Goal: Task Accomplishment & Management: Manage account settings

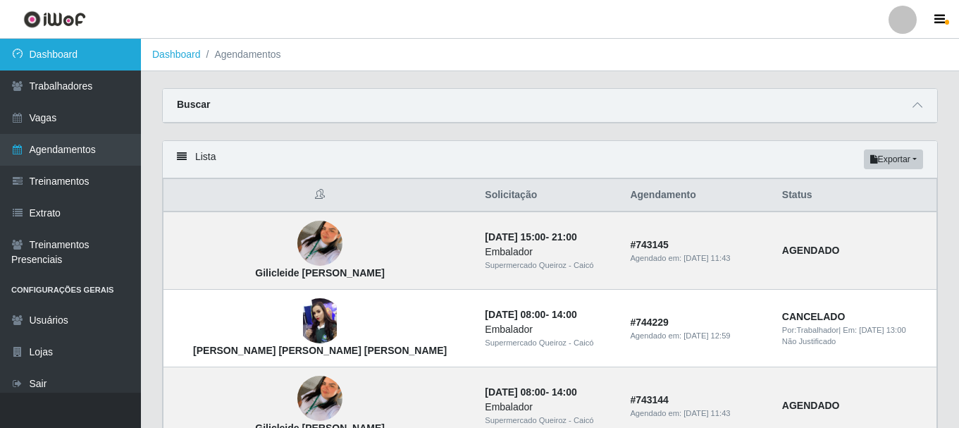
click at [62, 61] on link "Dashboard" at bounding box center [70, 55] width 141 height 32
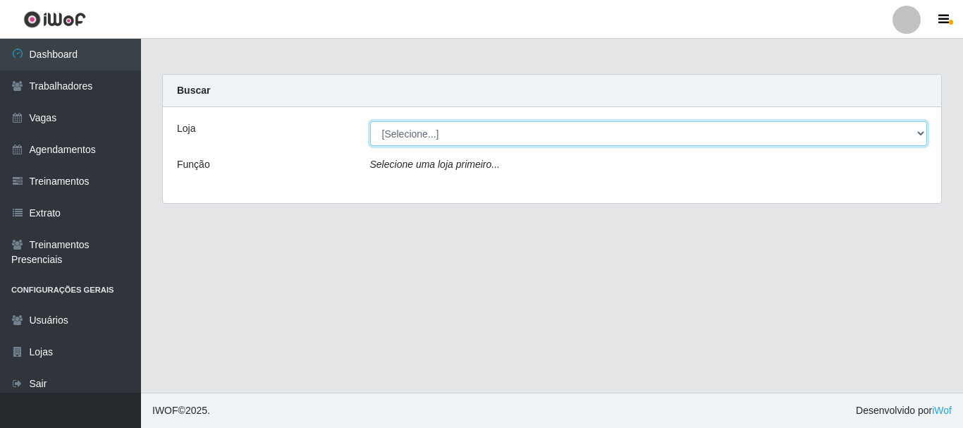
click at [426, 126] on select "[Selecione...] Supermercado Queiroz - Caicó" at bounding box center [649, 133] width 558 height 25
select select "512"
click at [370, 121] on select "[Selecione...] Supermercado Queiroz - Caicó" at bounding box center [649, 133] width 558 height 25
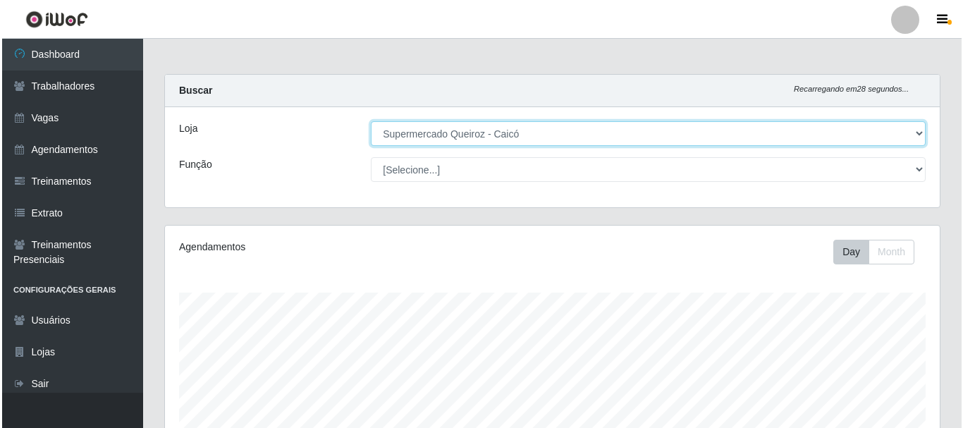
scroll to position [383, 0]
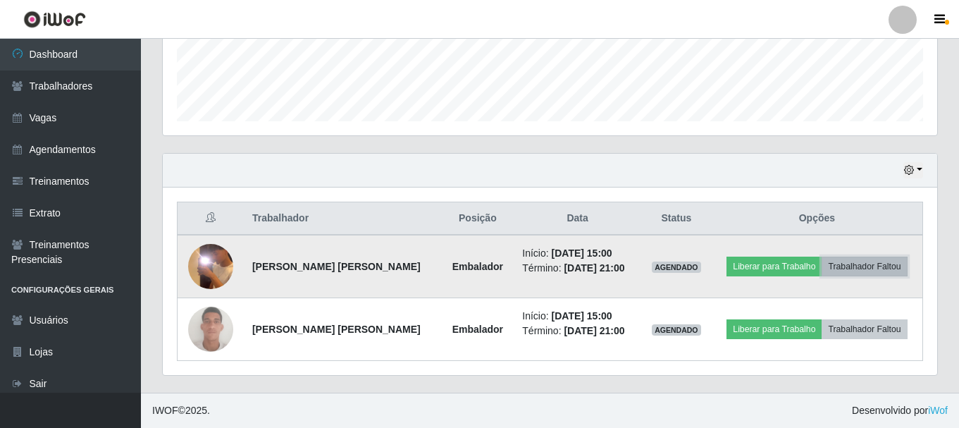
click at [880, 268] on button "Trabalhador Faltou" at bounding box center [864, 267] width 85 height 20
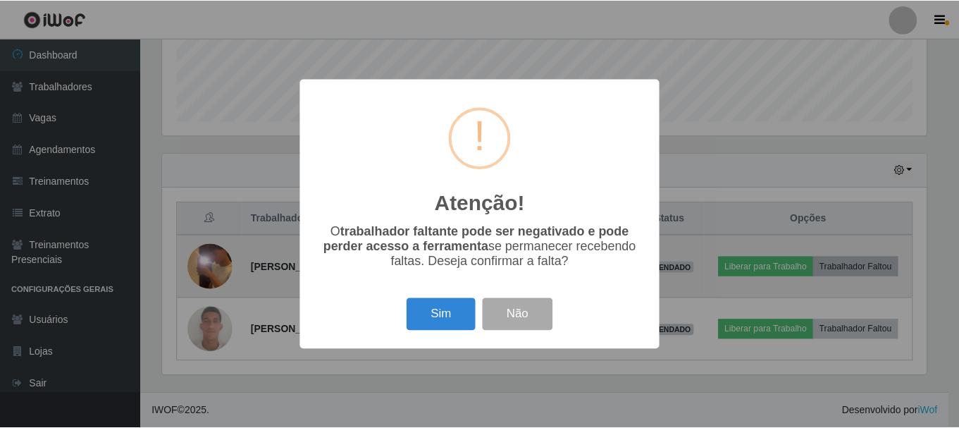
scroll to position [293, 768]
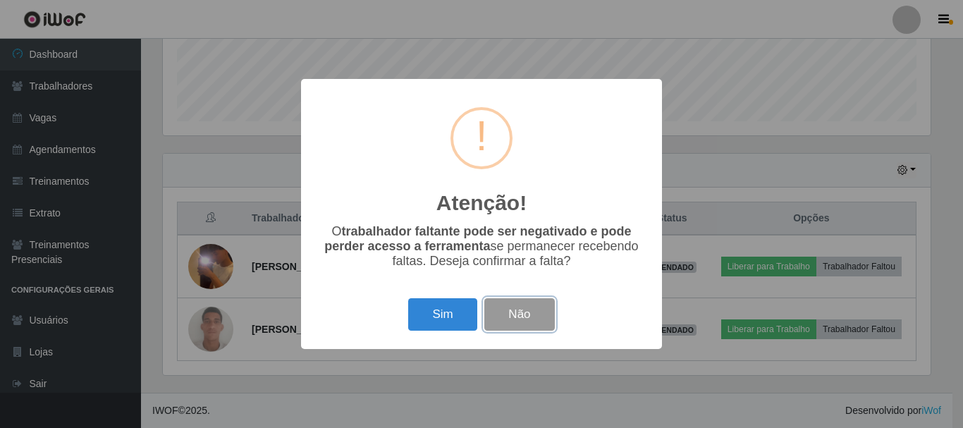
click at [520, 325] on button "Não" at bounding box center [519, 314] width 70 height 33
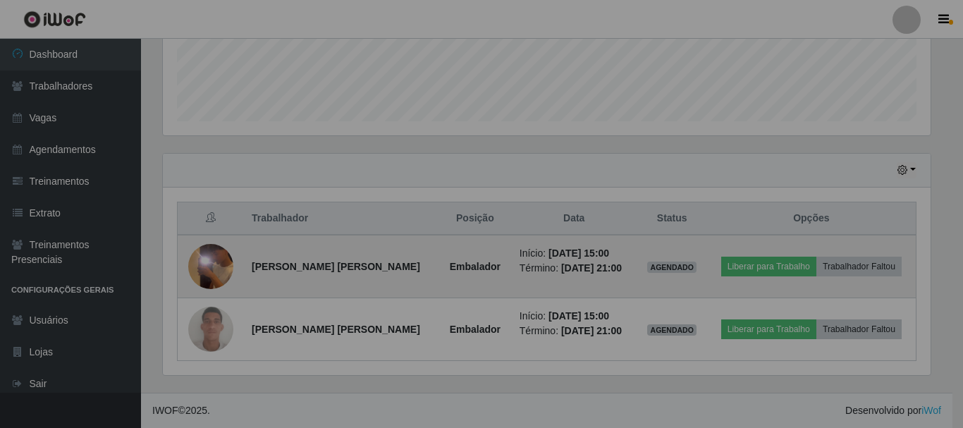
scroll to position [293, 775]
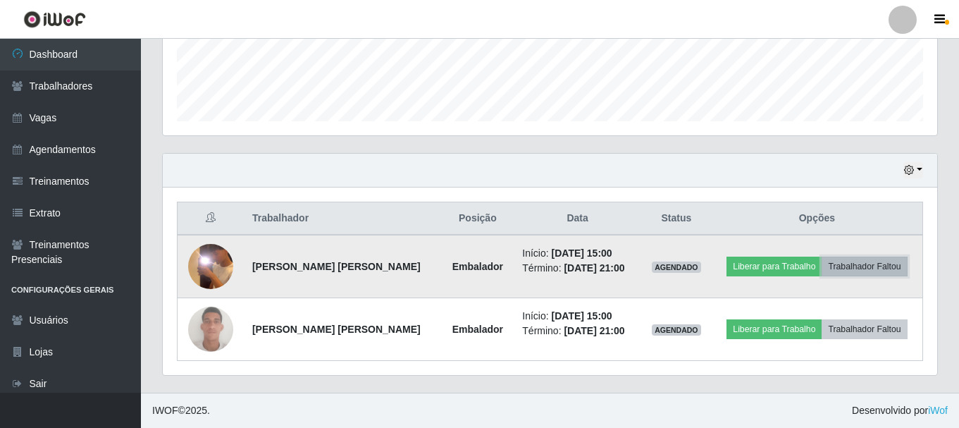
click at [862, 269] on button "Trabalhador Faltou" at bounding box center [864, 267] width 85 height 20
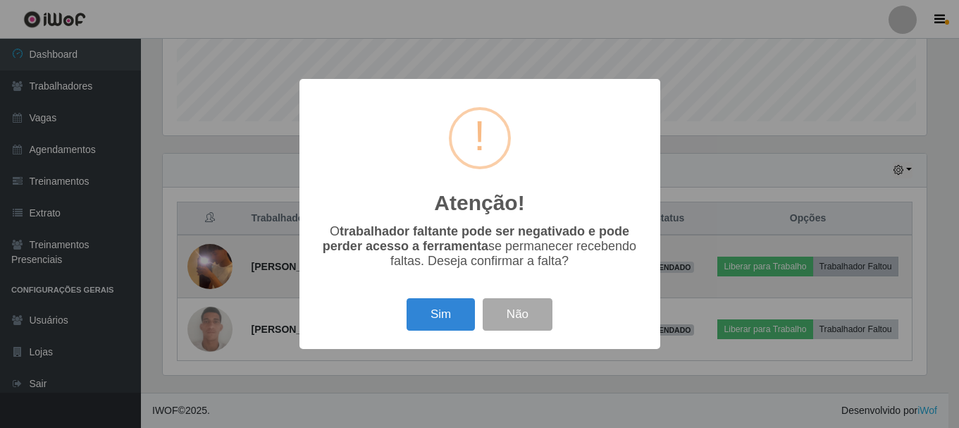
scroll to position [293, 768]
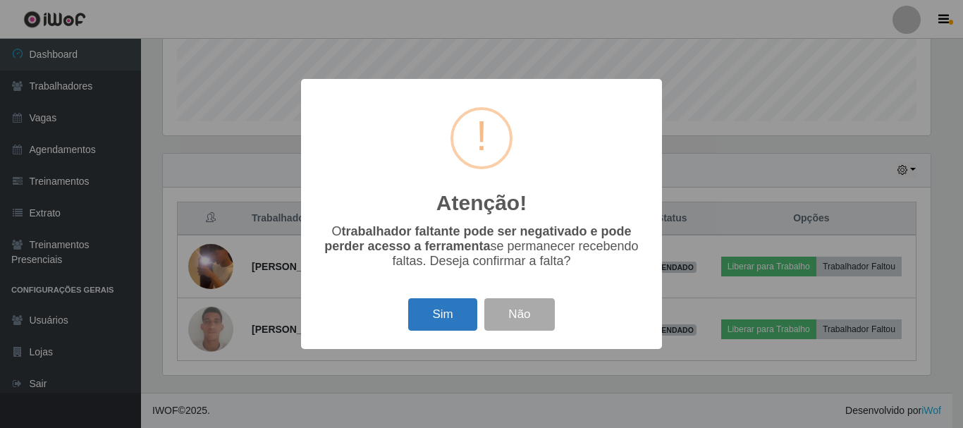
click at [422, 321] on button "Sim" at bounding box center [442, 314] width 68 height 33
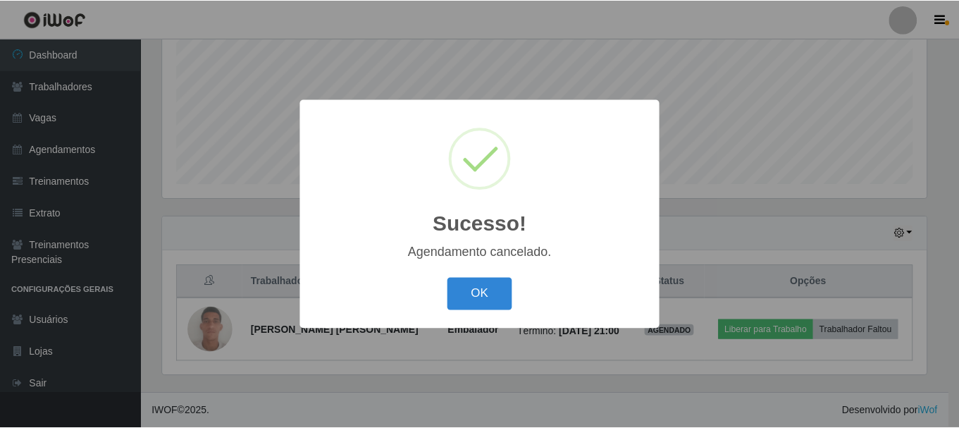
scroll to position [320, 0]
click at [490, 293] on button "OK" at bounding box center [482, 294] width 66 height 33
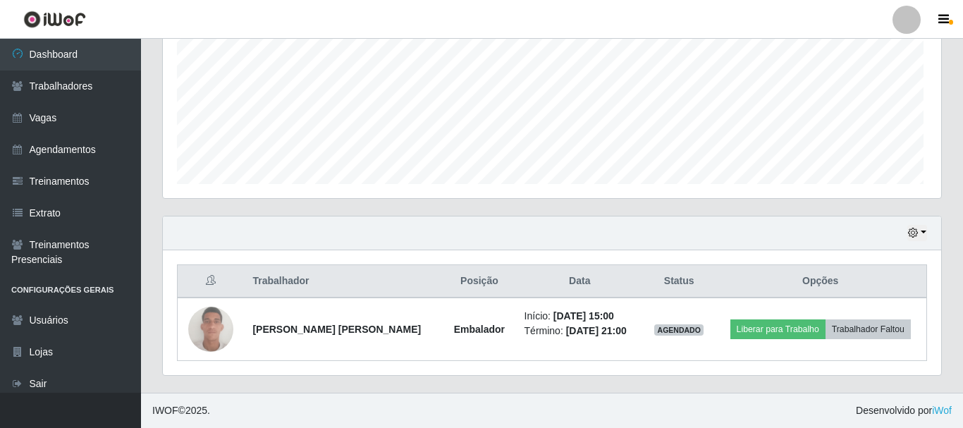
scroll to position [293, 775]
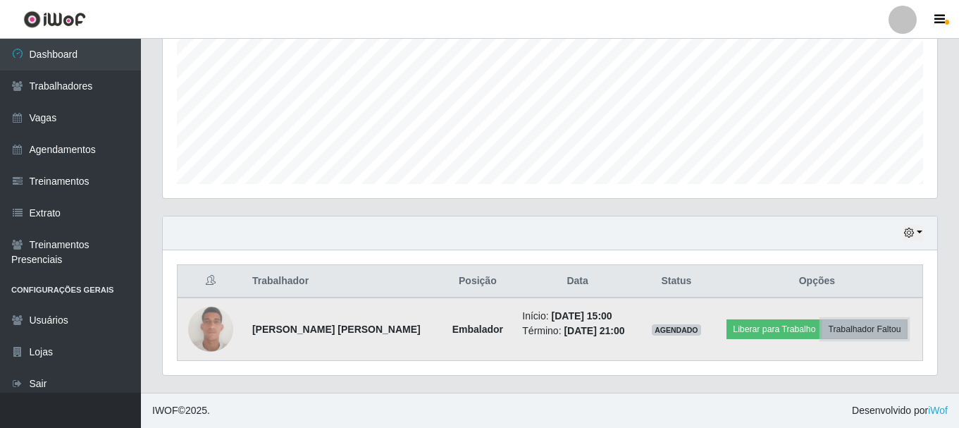
click at [863, 329] on button "Trabalhador Faltou" at bounding box center [864, 329] width 85 height 20
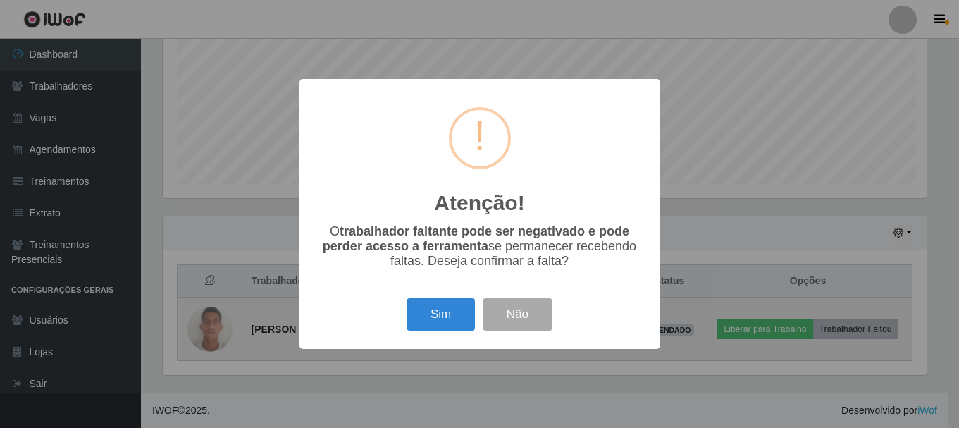
scroll to position [293, 768]
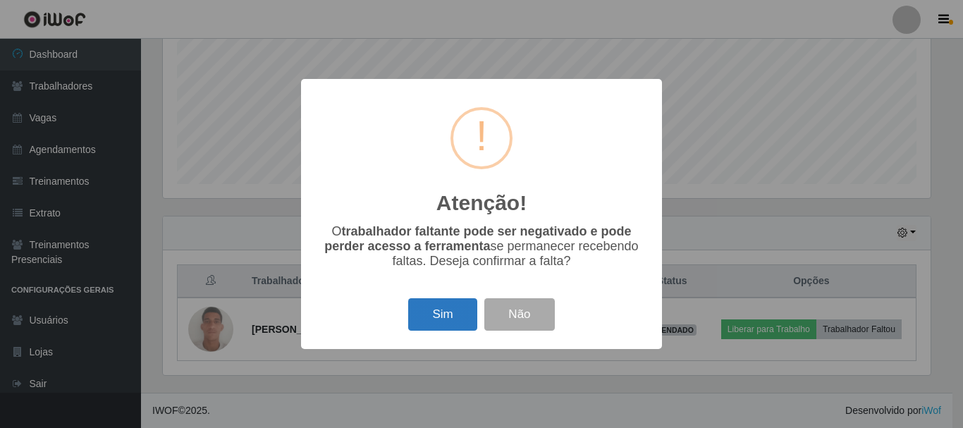
click at [437, 314] on button "Sim" at bounding box center [442, 314] width 68 height 33
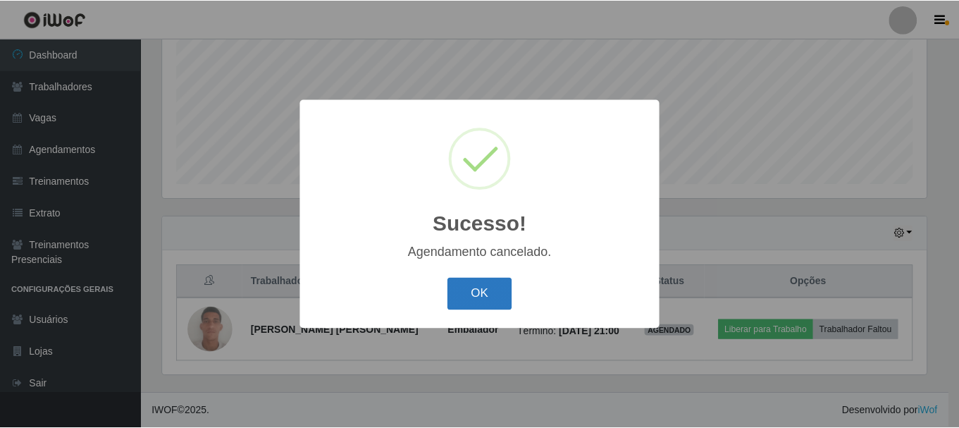
scroll to position [257, 0]
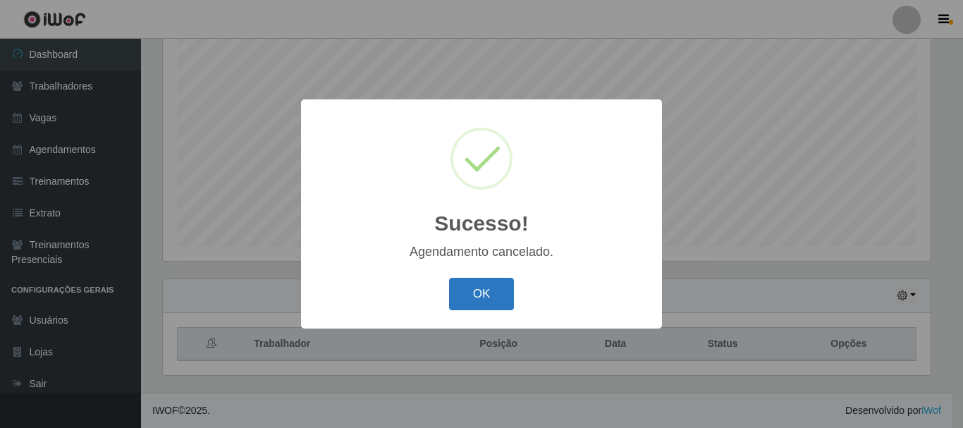
click at [485, 297] on button "OK" at bounding box center [482, 294] width 66 height 33
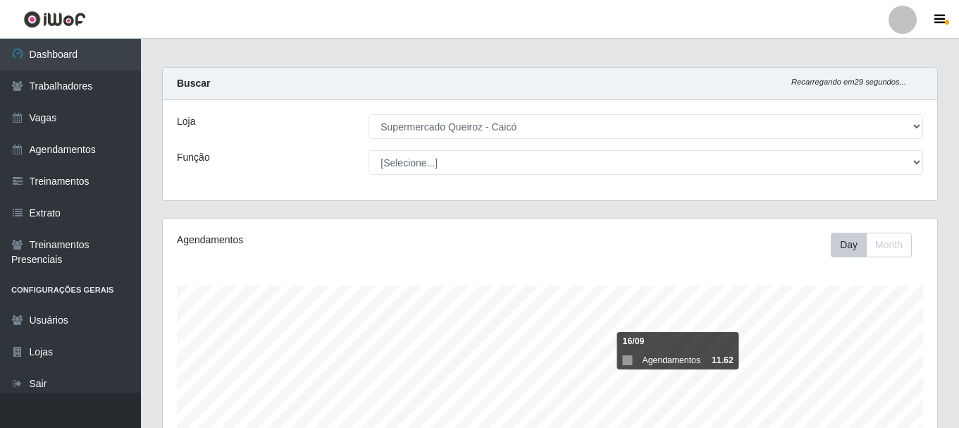
scroll to position [0, 0]
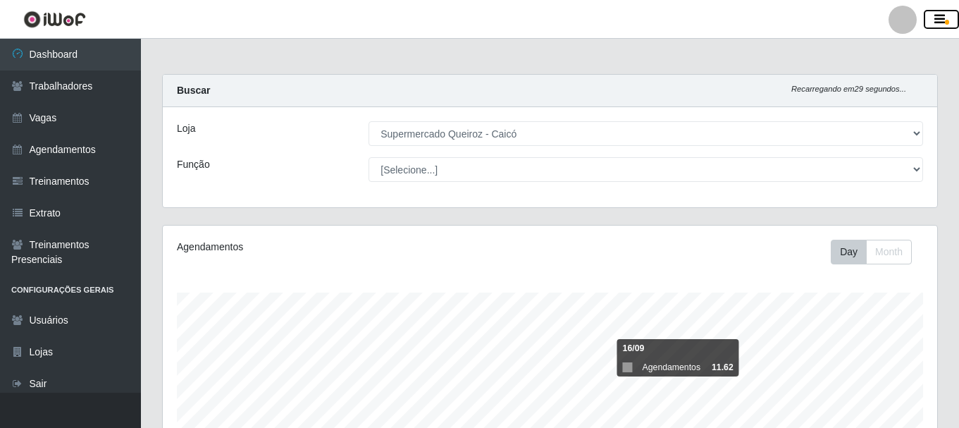
click at [942, 12] on button "button" at bounding box center [941, 20] width 35 height 20
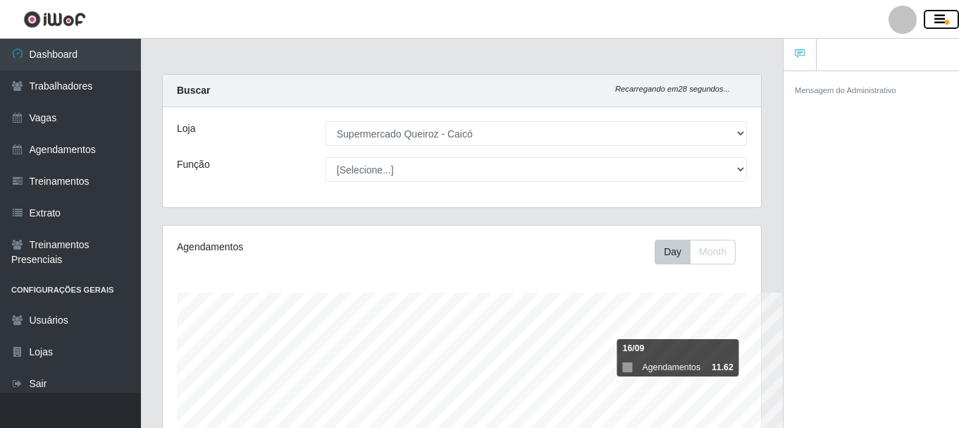
scroll to position [704640, 704334]
click at [933, 18] on button "button" at bounding box center [941, 20] width 35 height 20
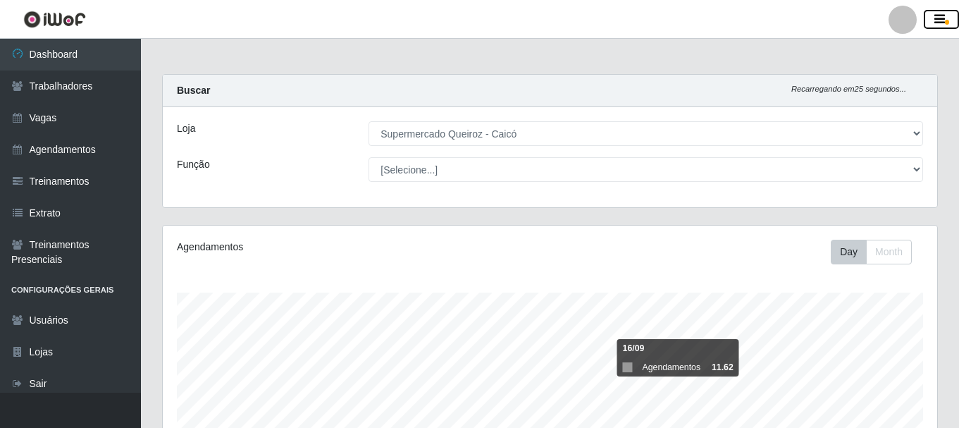
scroll to position [293, 775]
click at [895, 15] on div at bounding box center [903, 20] width 28 height 28
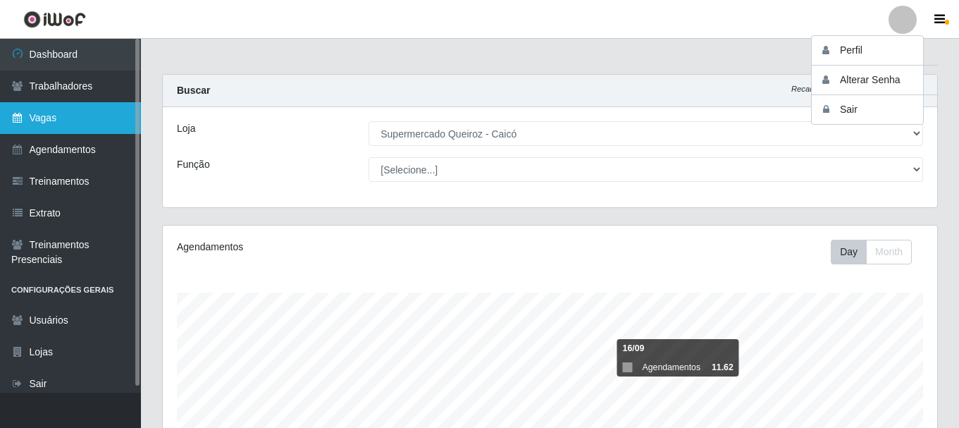
click at [91, 109] on link "Vagas" at bounding box center [70, 118] width 141 height 32
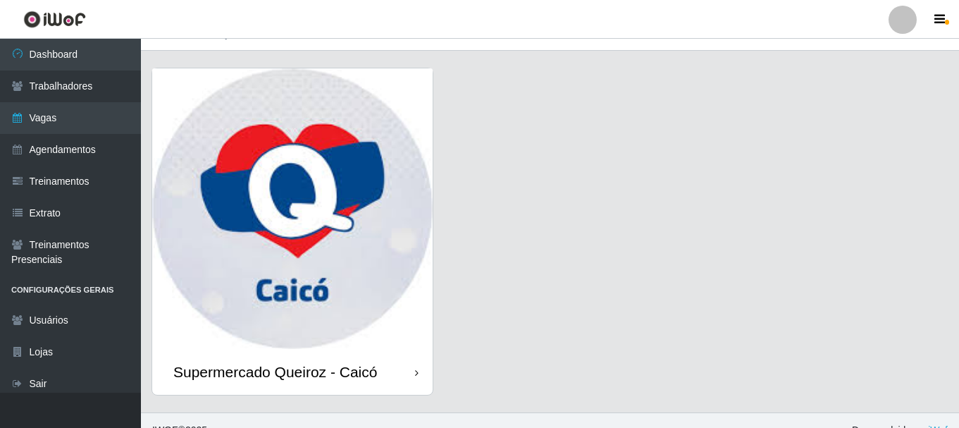
scroll to position [40, 0]
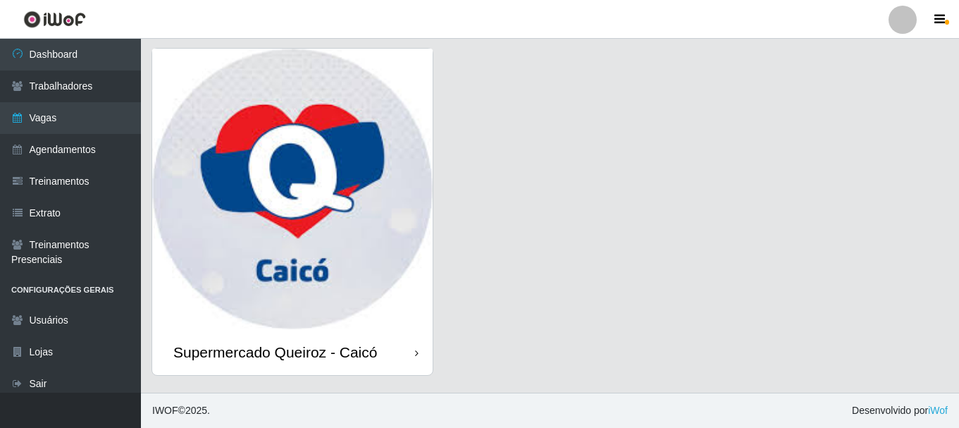
click at [387, 266] on img at bounding box center [292, 189] width 281 height 281
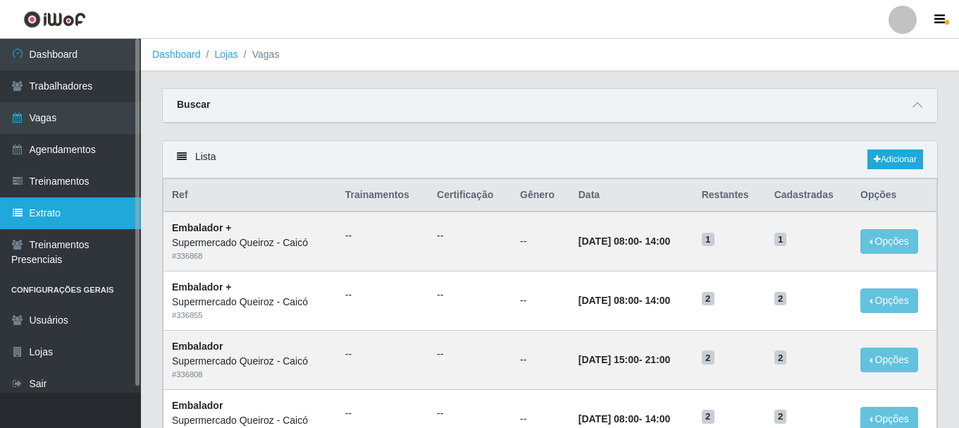
click at [51, 202] on link "Extrato" at bounding box center [70, 213] width 141 height 32
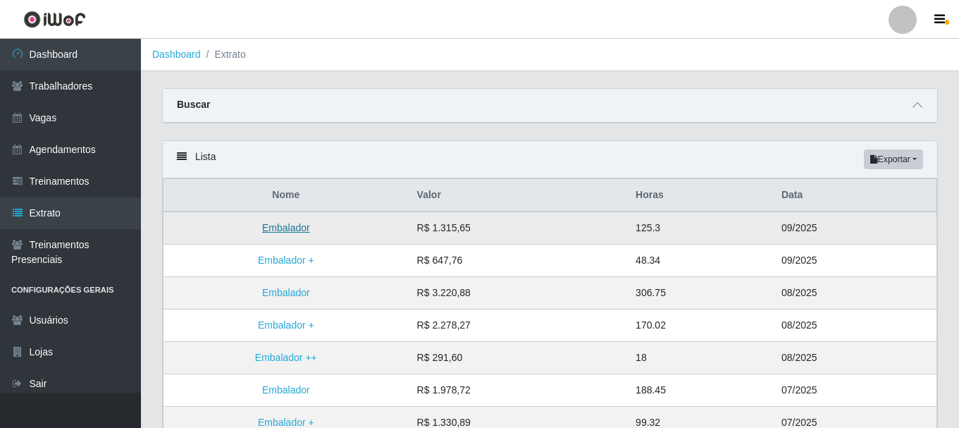
scroll to position [70, 0]
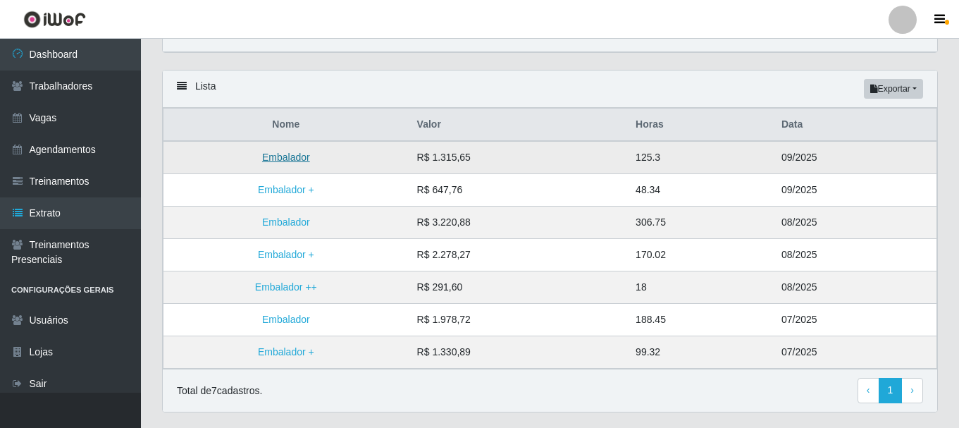
click at [287, 156] on link "Embalador" at bounding box center [286, 157] width 48 height 11
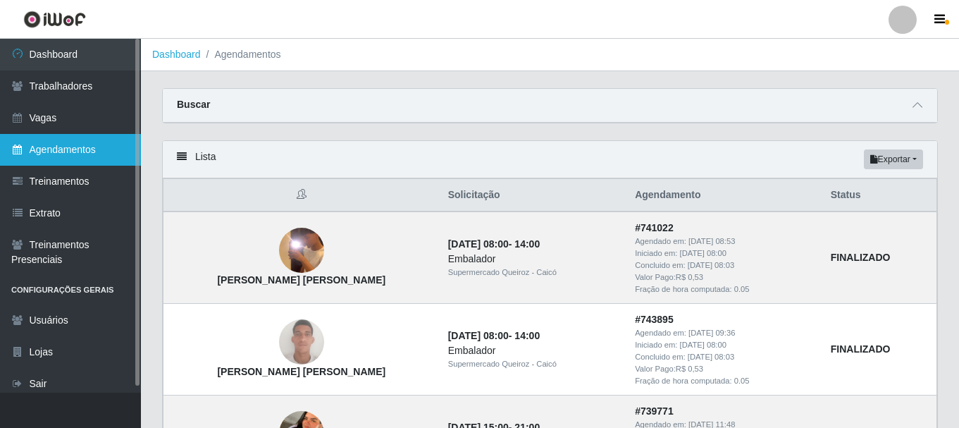
click at [51, 150] on link "Agendamentos" at bounding box center [70, 150] width 141 height 32
click at [69, 145] on link "Agendamentos" at bounding box center [70, 150] width 141 height 32
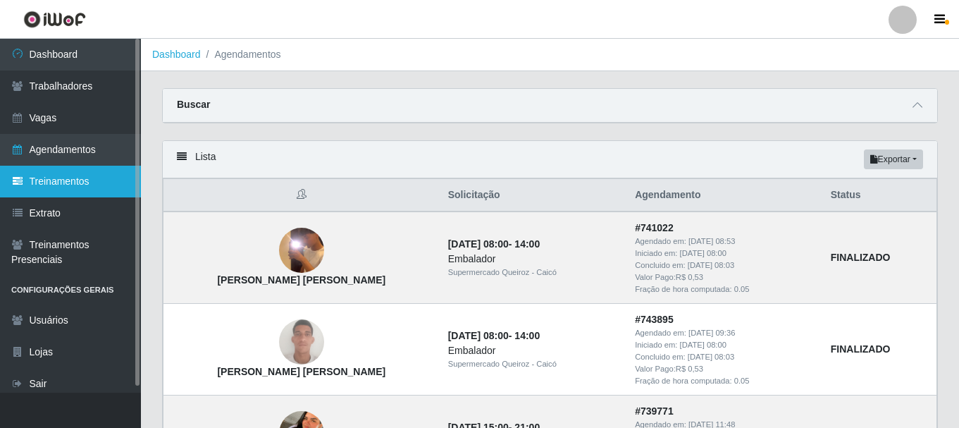
click at [79, 188] on link "Treinamentos" at bounding box center [70, 182] width 141 height 32
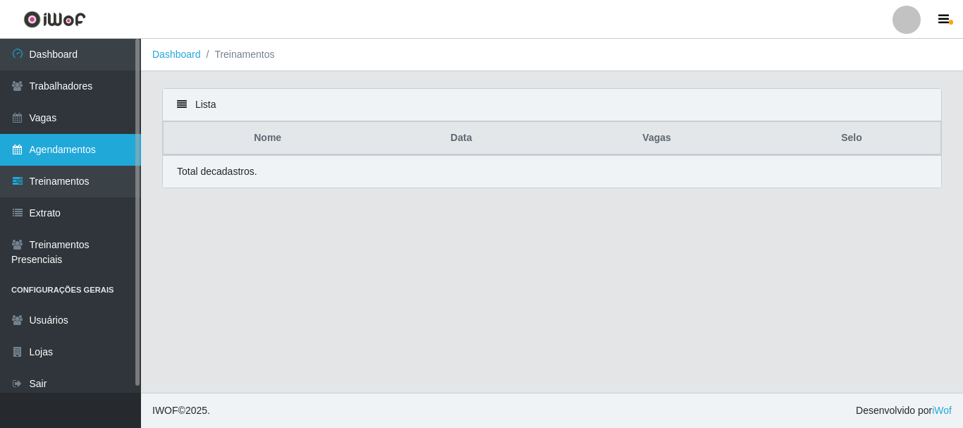
click at [103, 155] on link "Agendamentos" at bounding box center [70, 150] width 141 height 32
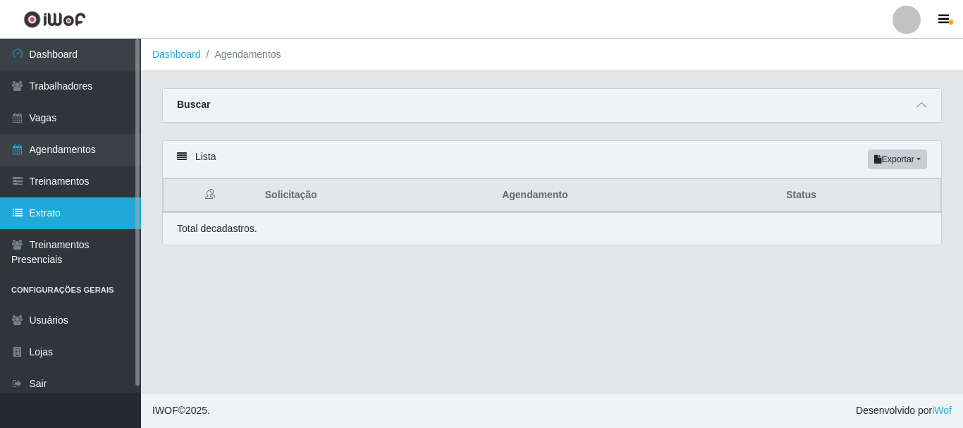
click at [47, 206] on link "Extrato" at bounding box center [70, 213] width 141 height 32
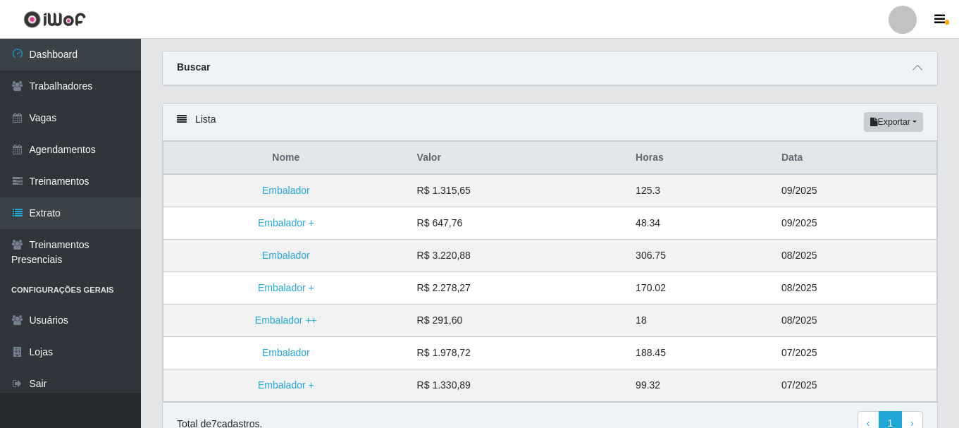
scroll to position [70, 0]
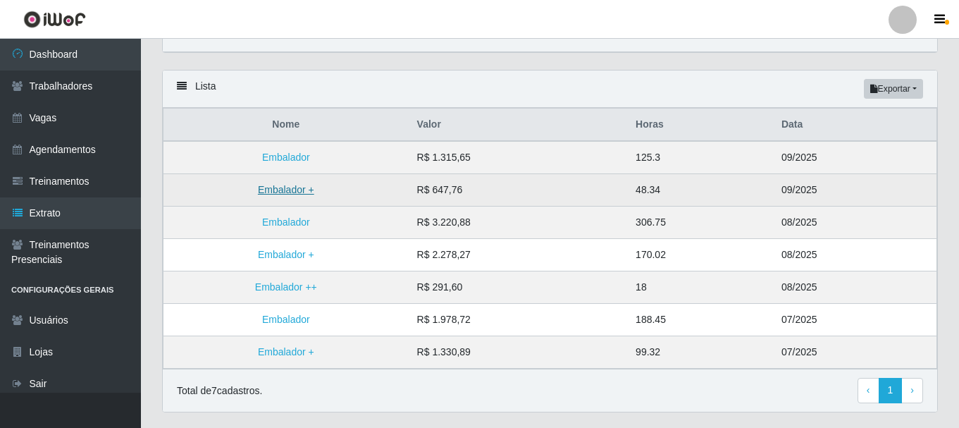
click at [267, 190] on link "Embalador +" at bounding box center [286, 189] width 56 height 11
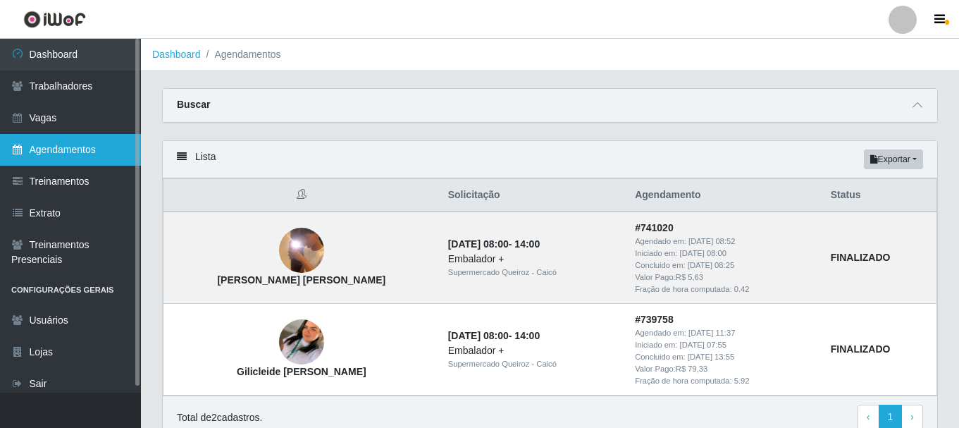
click at [80, 140] on link "Agendamentos" at bounding box center [70, 150] width 141 height 32
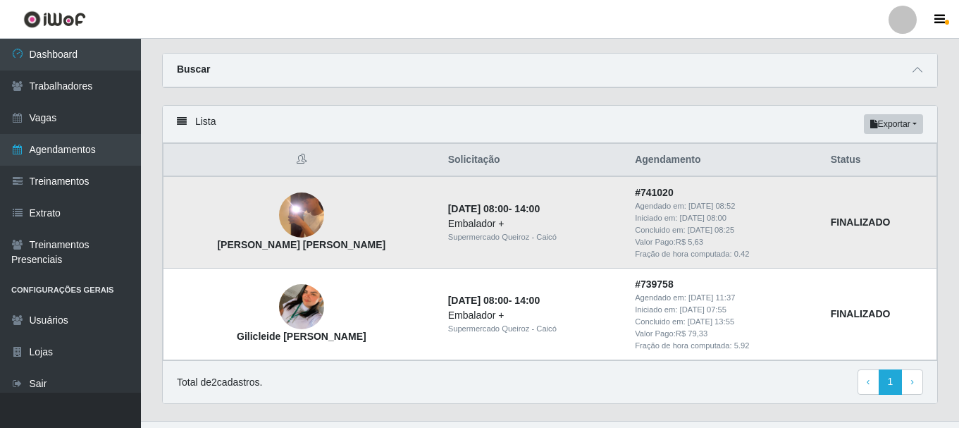
scroll to position [64, 0]
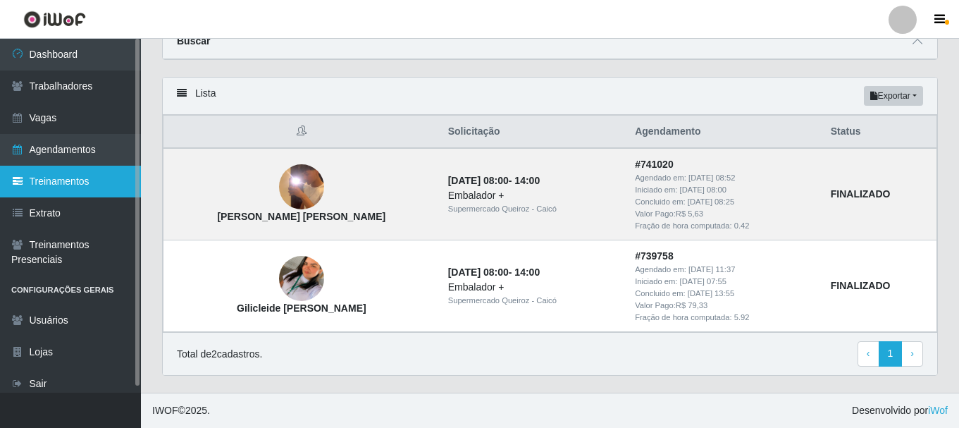
click at [42, 179] on link "Treinamentos" at bounding box center [70, 182] width 141 height 32
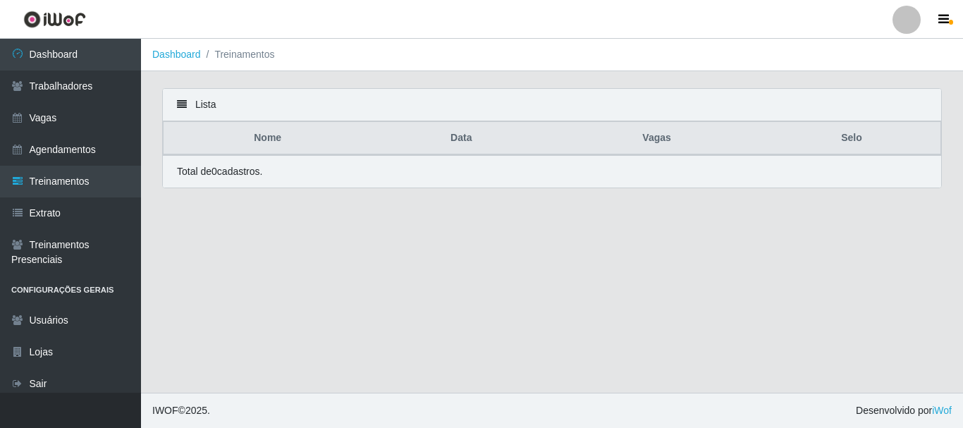
drag, startPoint x: 146, startPoint y: 54, endPoint x: 156, endPoint y: 61, distance: 12.1
click at [146, 54] on ol "Dashboard Treinamentos" at bounding box center [552, 55] width 822 height 32
click at [163, 61] on li "Dashboard" at bounding box center [176, 54] width 49 height 15
click at [182, 55] on link "Dashboard" at bounding box center [176, 54] width 49 height 11
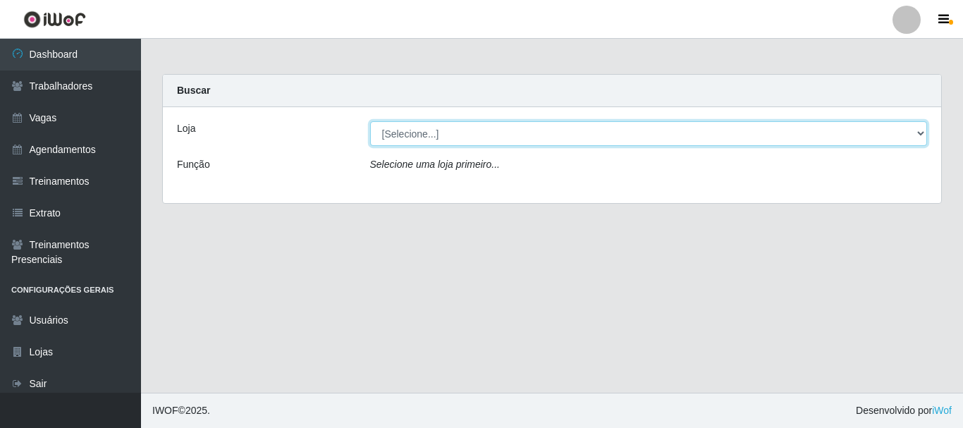
click at [492, 128] on select "[Selecione...] Supermercado Queiroz - Caicó" at bounding box center [649, 133] width 558 height 25
select select "512"
click at [370, 121] on select "[Selecione...] Supermercado Queiroz - Caicó" at bounding box center [649, 133] width 558 height 25
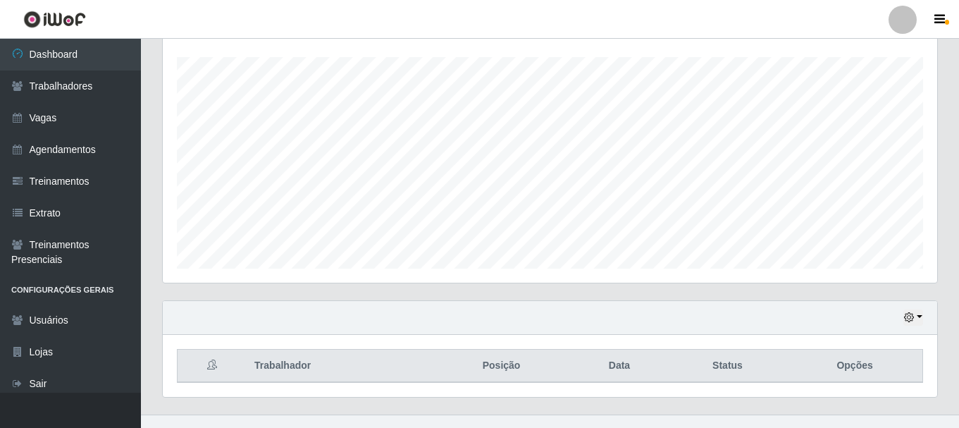
scroll to position [257, 0]
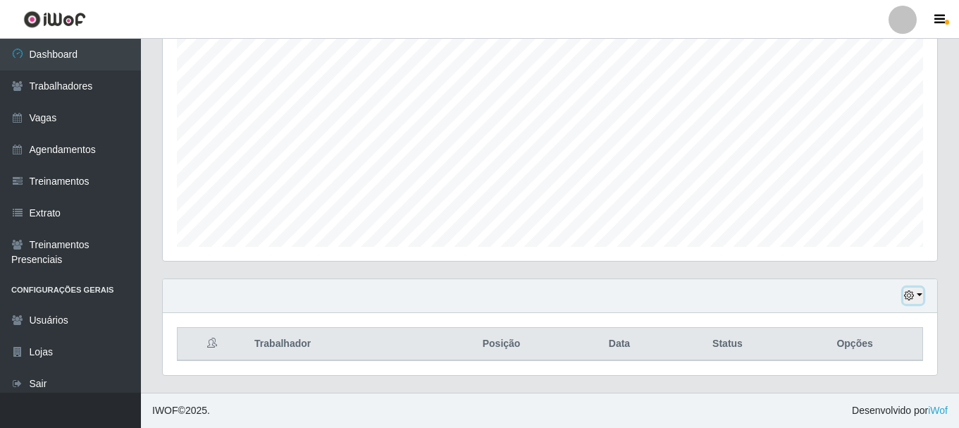
click at [918, 290] on button "button" at bounding box center [914, 296] width 20 height 16
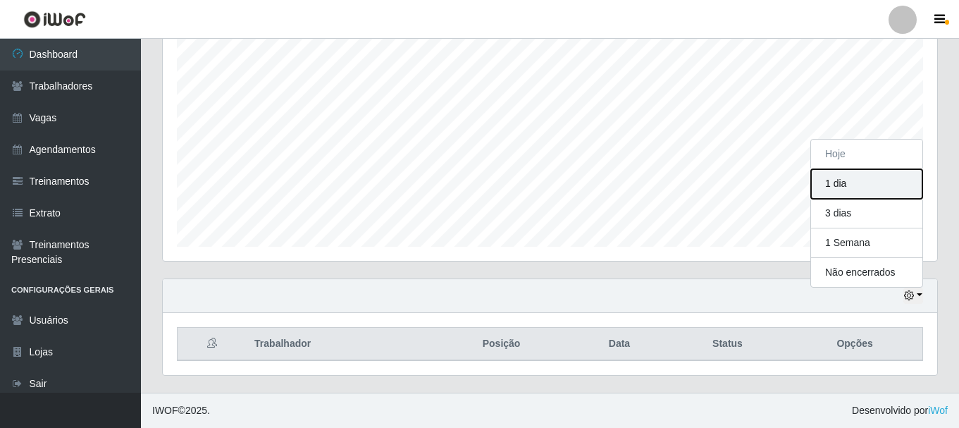
click at [864, 180] on button "1 dia" at bounding box center [866, 184] width 111 height 30
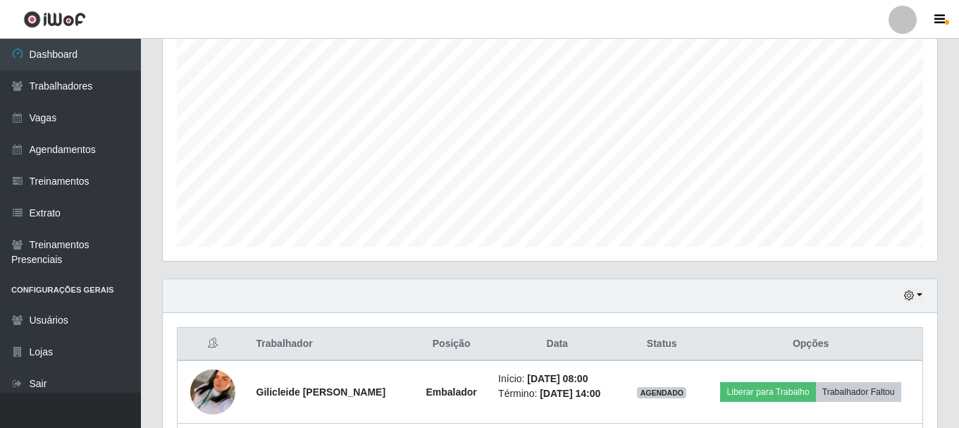
scroll to position [446, 0]
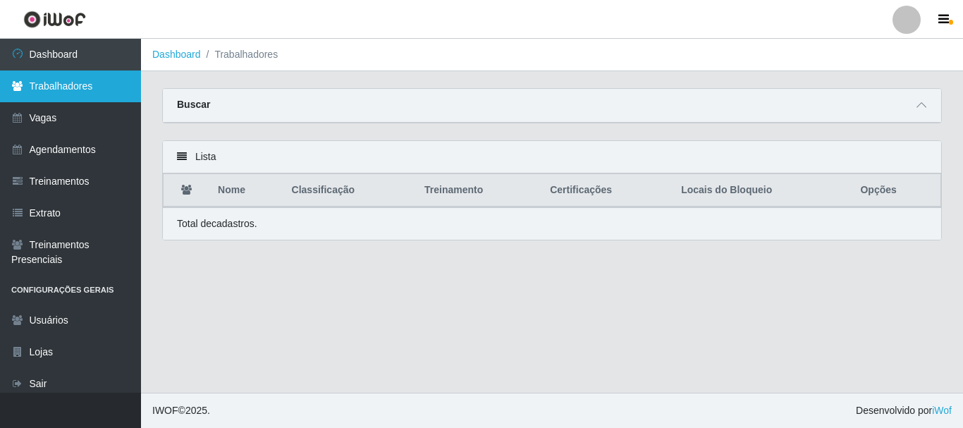
click at [47, 95] on link "Trabalhadores" at bounding box center [70, 86] width 141 height 32
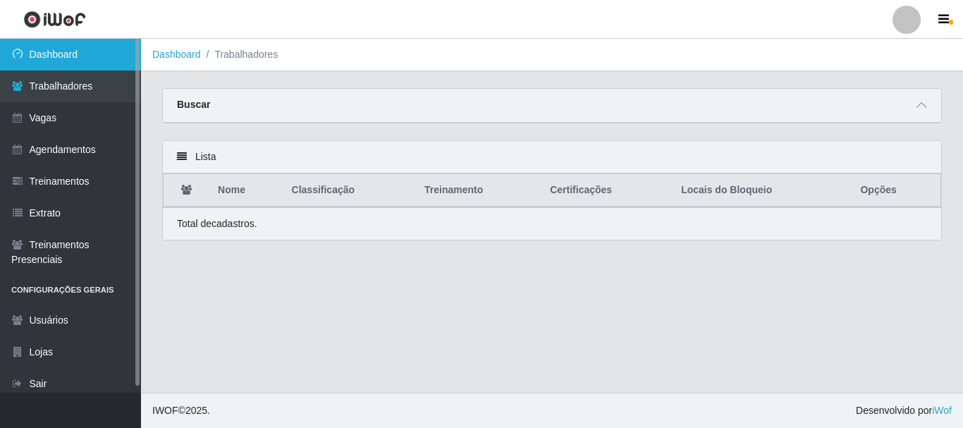
drag, startPoint x: 98, startPoint y: 52, endPoint x: 114, endPoint y: 54, distance: 16.4
click at [98, 53] on link "Dashboard" at bounding box center [70, 55] width 141 height 32
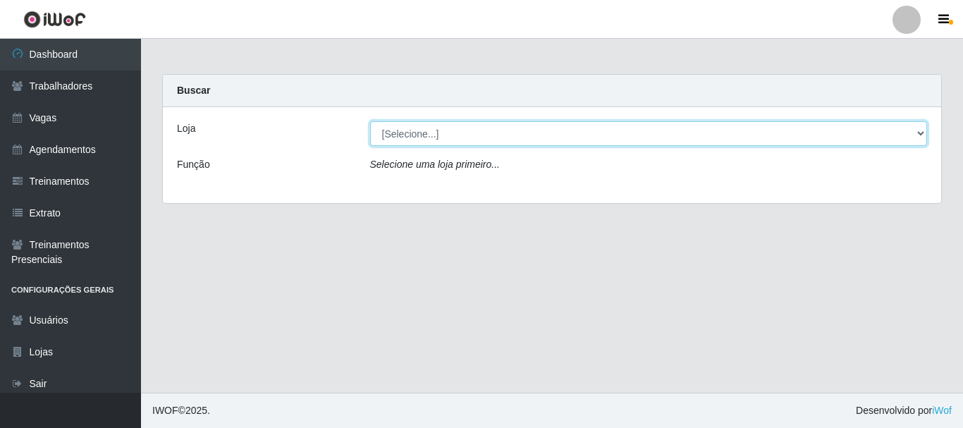
click at [508, 142] on select "[Selecione...] Supermercado Queiroz - Caicó" at bounding box center [649, 133] width 558 height 25
select select "512"
click at [370, 121] on select "[Selecione...] Supermercado Queiroz - Caicó" at bounding box center [649, 133] width 558 height 25
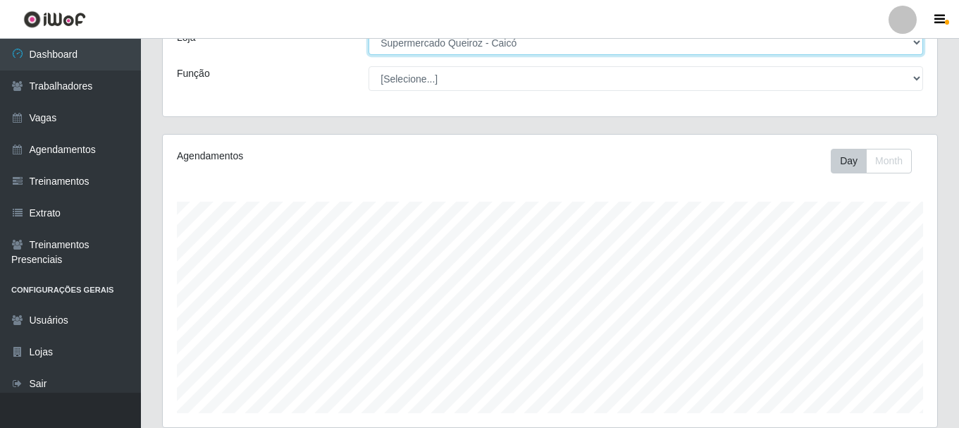
scroll to position [257, 0]
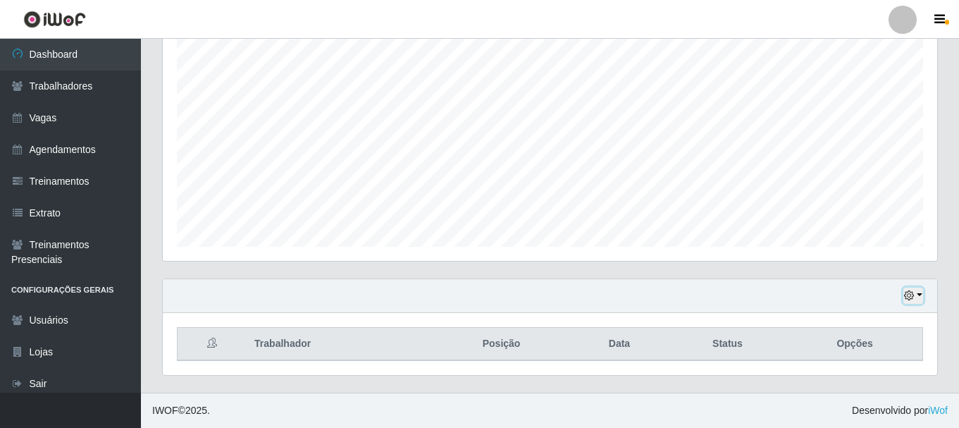
click at [916, 299] on button "button" at bounding box center [914, 296] width 20 height 16
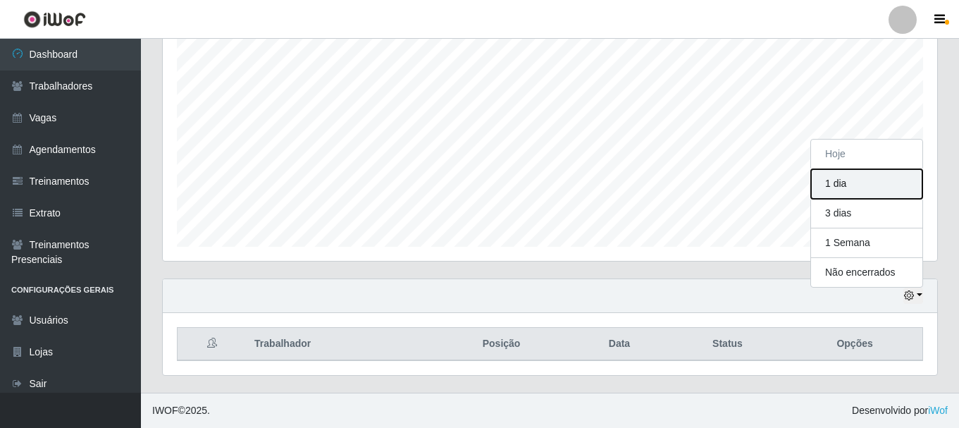
click at [848, 190] on button "1 dia" at bounding box center [866, 184] width 111 height 30
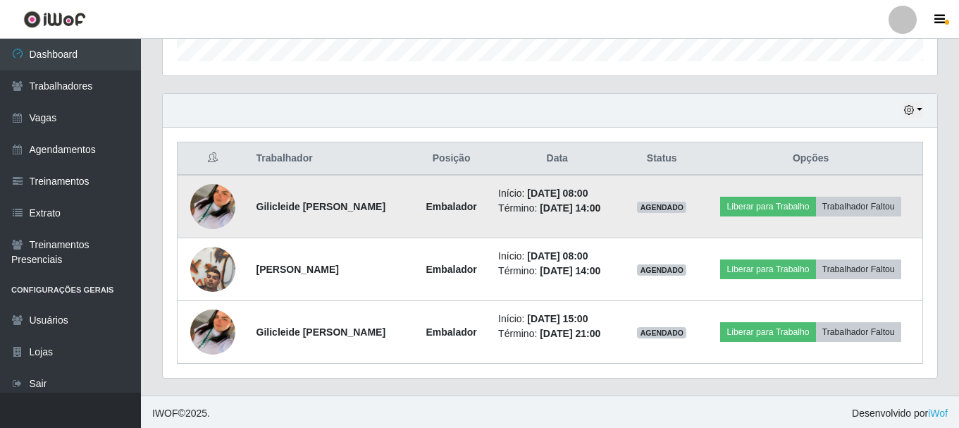
scroll to position [446, 0]
